Goal: Task Accomplishment & Management: Use online tool/utility

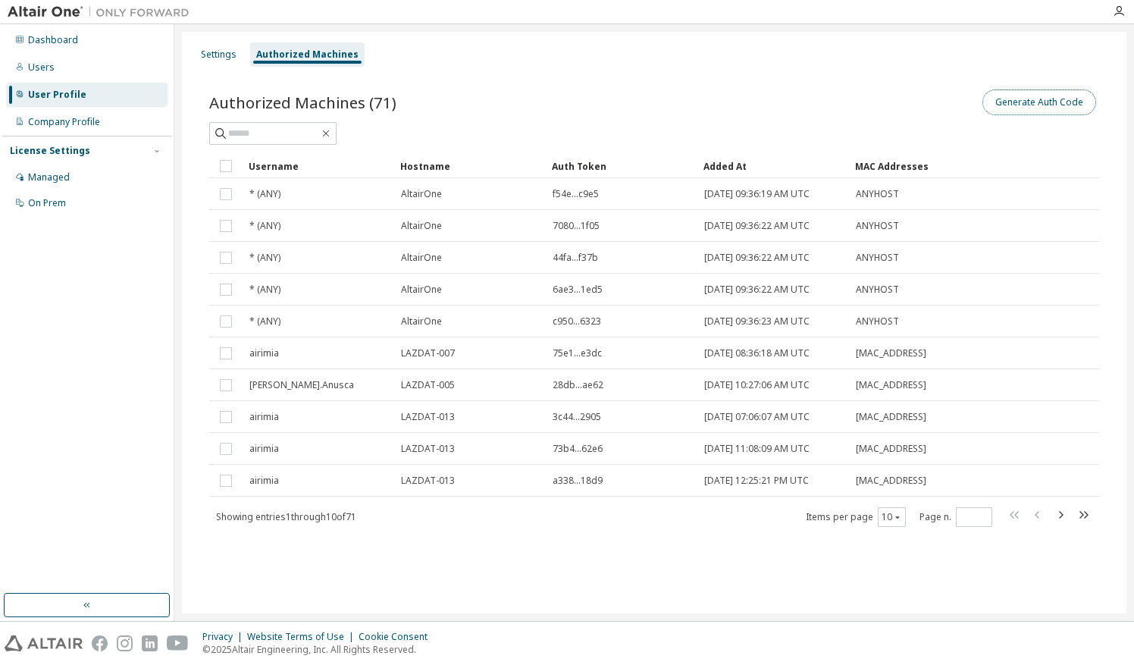
click at [1045, 101] on button "Generate Auth Code" at bounding box center [1040, 102] width 114 height 26
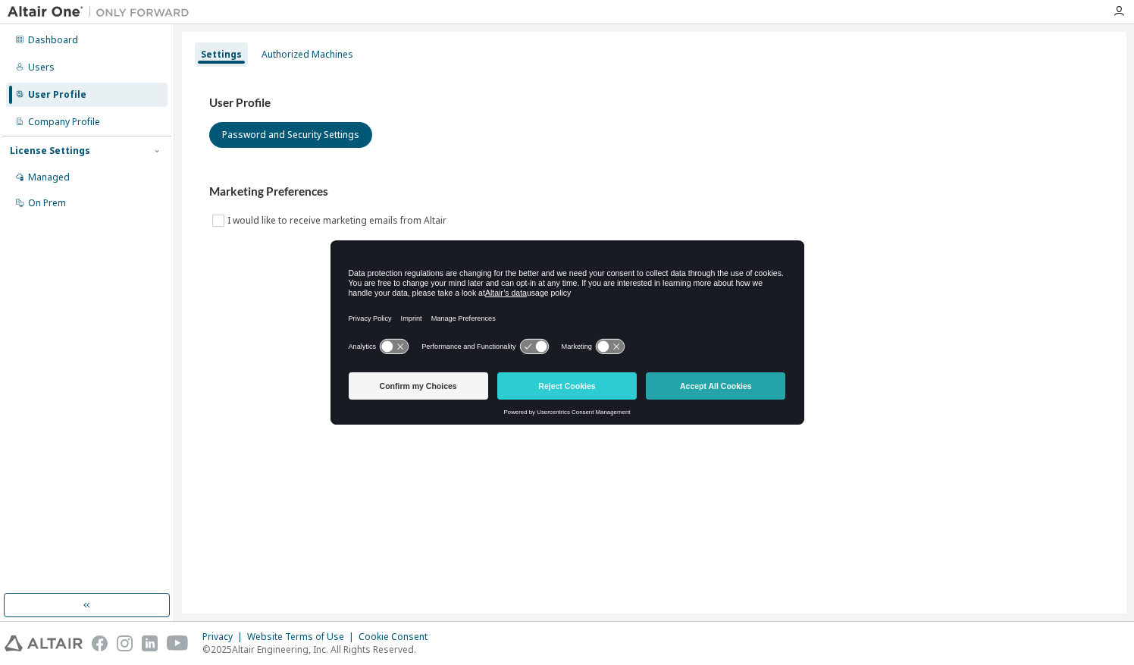
click at [740, 384] on button "Accept All Cookies" at bounding box center [716, 385] width 140 height 27
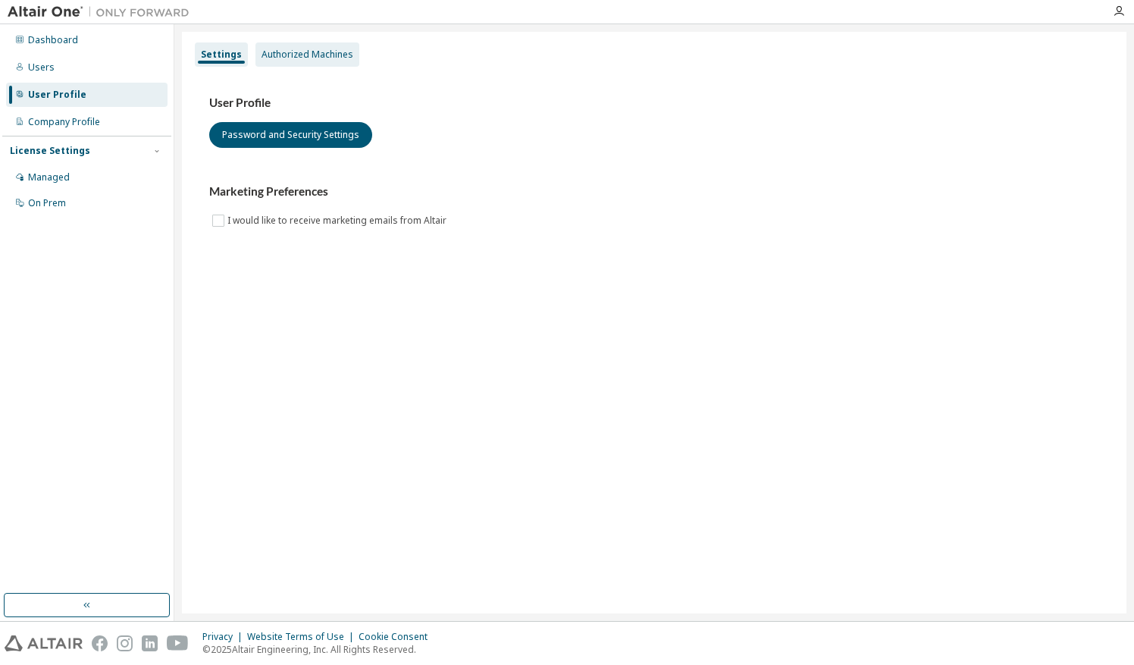
click at [331, 56] on div "Authorized Machines" at bounding box center [308, 55] width 92 height 12
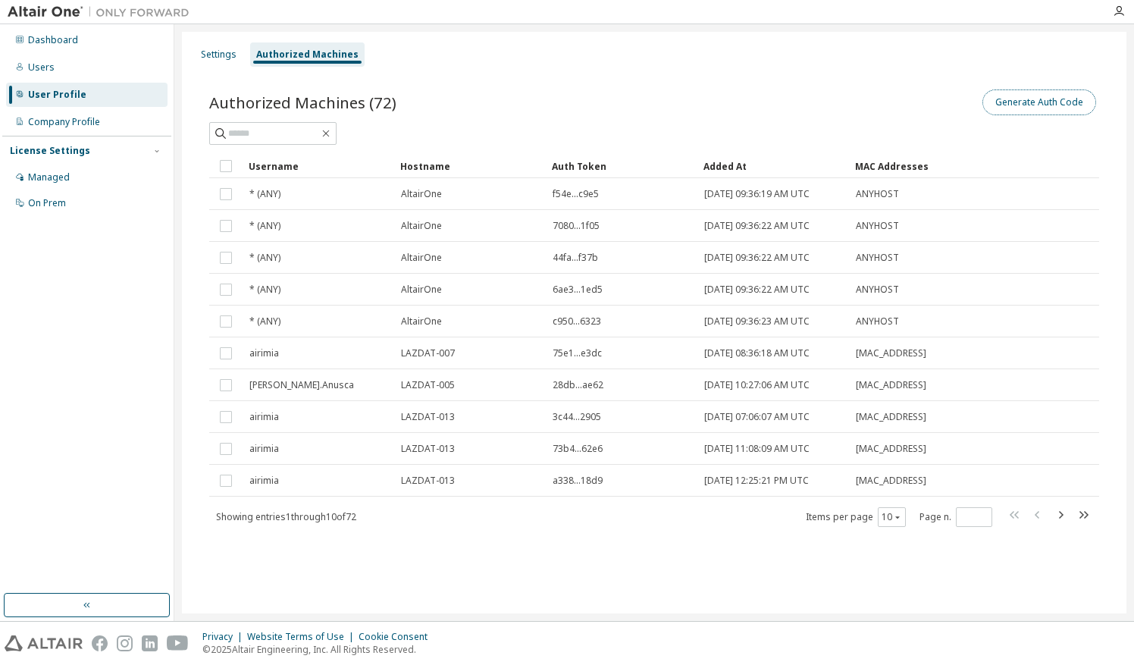
click at [1020, 102] on button "Generate Auth Code" at bounding box center [1040, 102] width 114 height 26
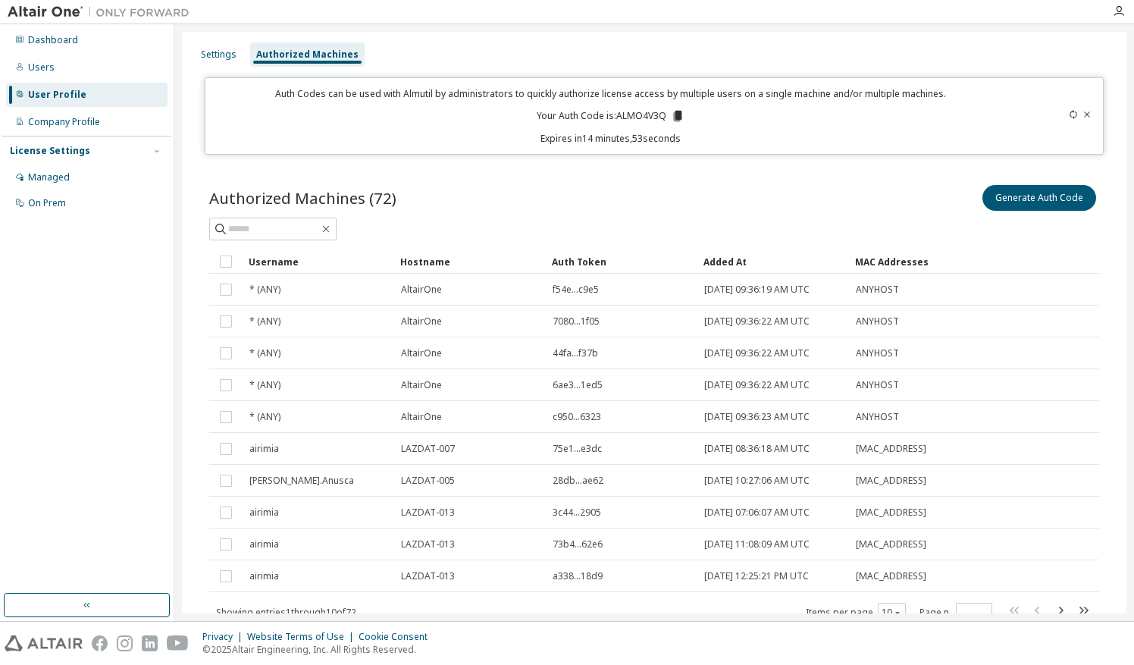
click at [619, 112] on p "Your Auth Code is: ALMO4V3Q" at bounding box center [611, 116] width 148 height 14
copy p "ALMO4V3Q"
